Goal: Book appointment/travel/reservation

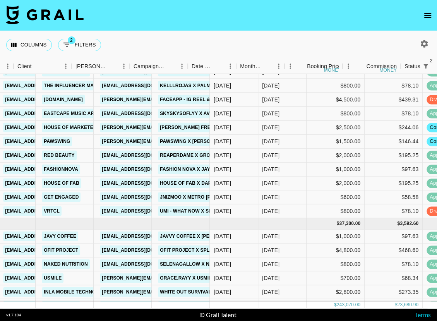
scroll to position [519, 263]
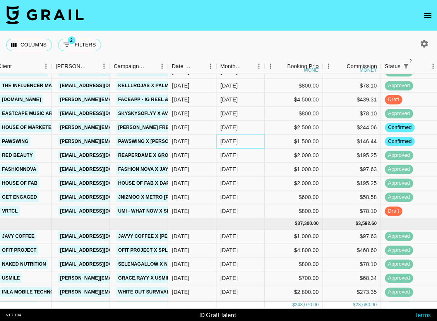
click at [239, 140] on div "[DATE]" at bounding box center [240, 141] width 48 height 14
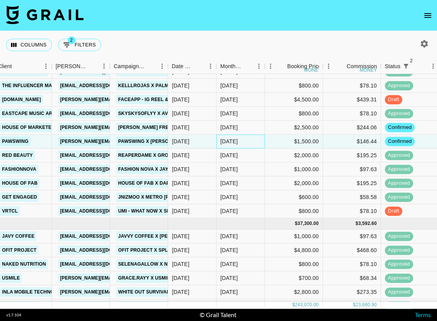
click at [239, 140] on div "[DATE]" at bounding box center [240, 141] width 48 height 14
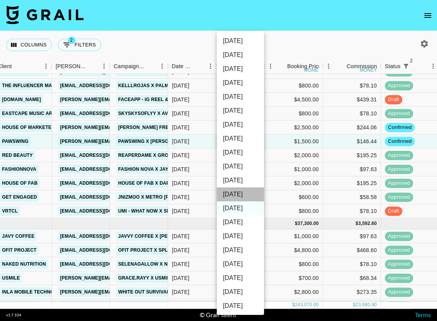
click at [239, 191] on li "[DATE]" at bounding box center [240, 194] width 47 height 14
type input "[DATE]"
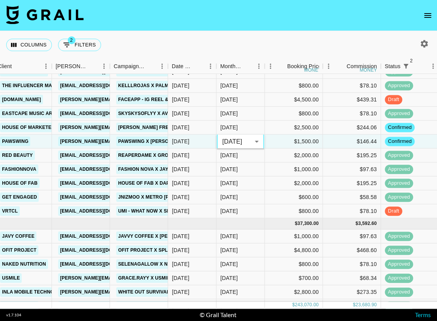
click at [310, 25] on nav at bounding box center [218, 15] width 437 height 31
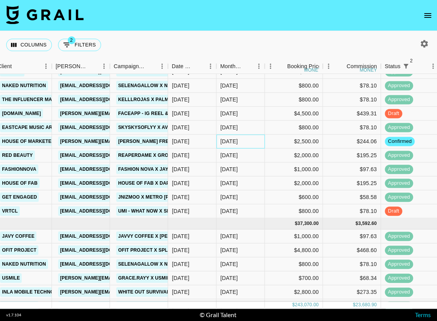
click at [234, 142] on div "[DATE]" at bounding box center [228, 141] width 17 height 8
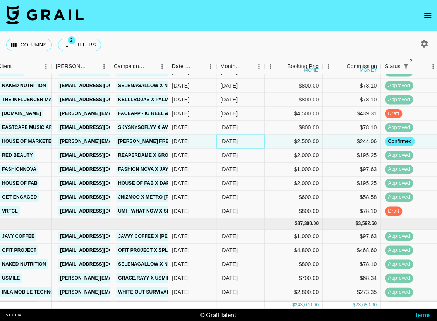
click at [234, 142] on div "[DATE]" at bounding box center [228, 141] width 17 height 8
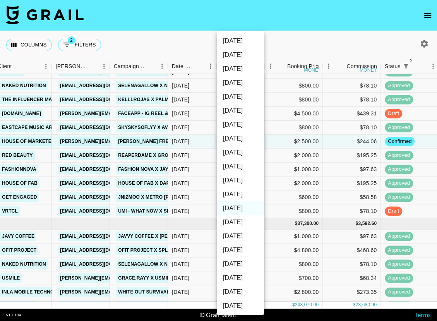
click at [247, 192] on li "[DATE]" at bounding box center [240, 194] width 47 height 14
type input "[DATE]"
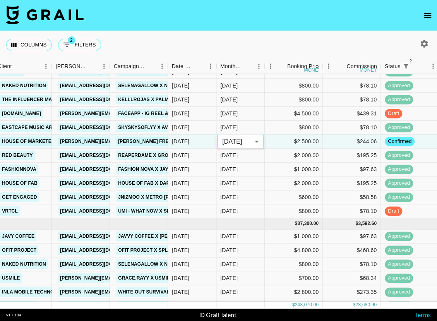
click at [275, 39] on div "Columns 2 Filters + Booking" at bounding box center [218, 45] width 437 height 28
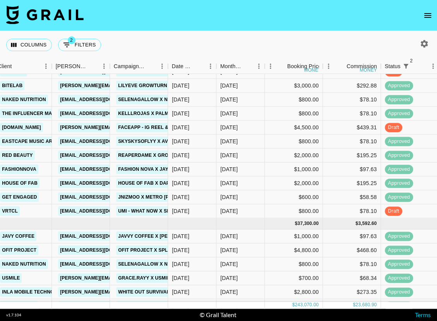
scroll to position [532, 263]
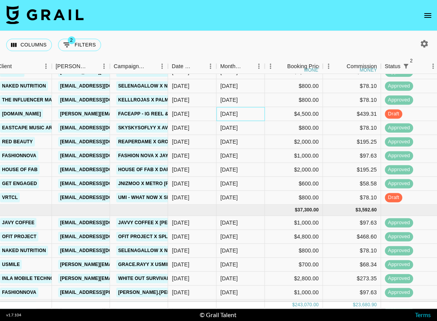
click at [237, 113] on div "[DATE]" at bounding box center [228, 114] width 17 height 8
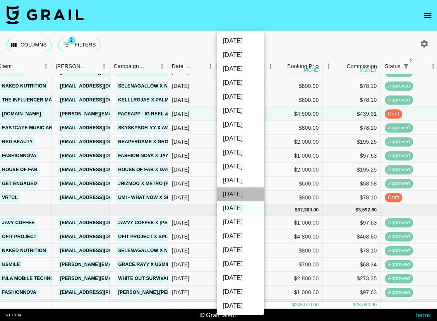
click at [232, 192] on li "[DATE]" at bounding box center [240, 194] width 47 height 14
type input "[DATE]"
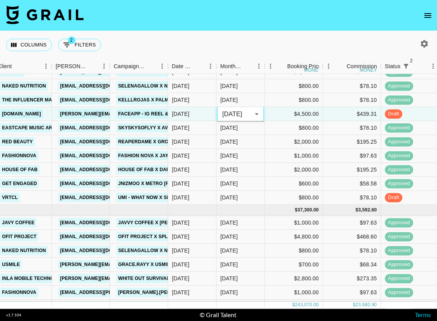
click at [293, 22] on nav at bounding box center [218, 15] width 437 height 31
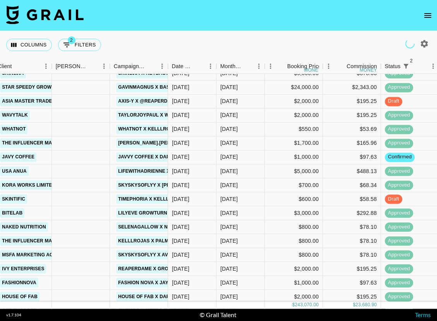
scroll to position [359, 263]
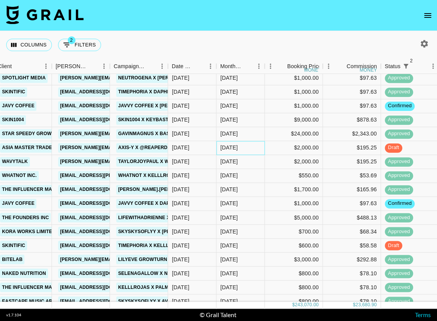
click at [244, 149] on div "[DATE]" at bounding box center [240, 148] width 48 height 14
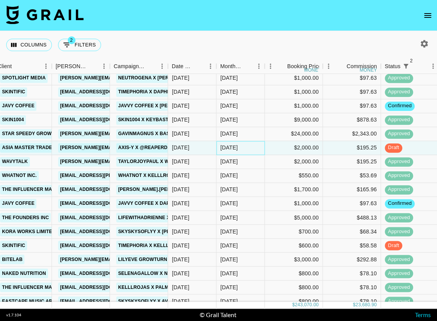
click at [244, 149] on div "[DATE]" at bounding box center [240, 148] width 48 height 14
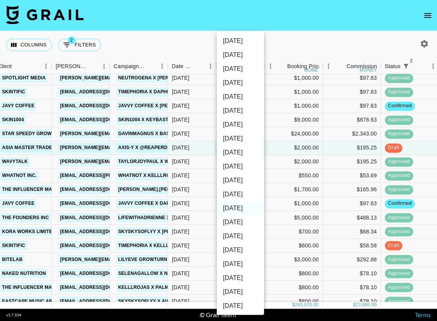
click at [239, 191] on li "[DATE]" at bounding box center [240, 194] width 47 height 14
type input "[DATE]"
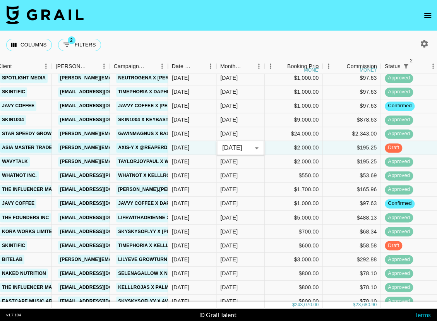
click at [303, 50] on div "Columns 2 Filters + Booking" at bounding box center [218, 45] width 437 height 28
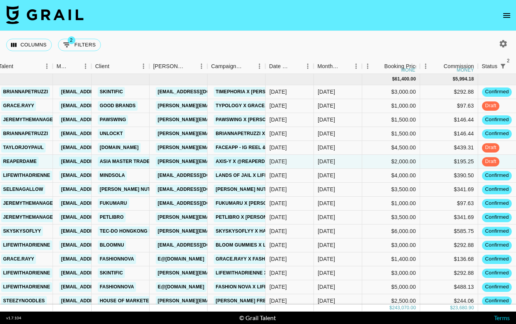
scroll to position [0, 177]
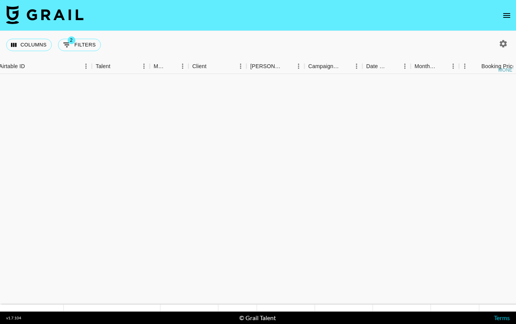
scroll to position [529, 68]
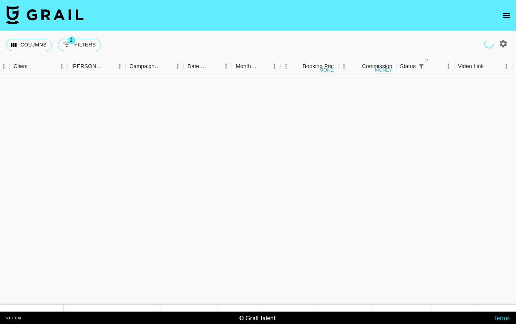
scroll to position [512, 248]
